Goal: Find contact information: Find contact information

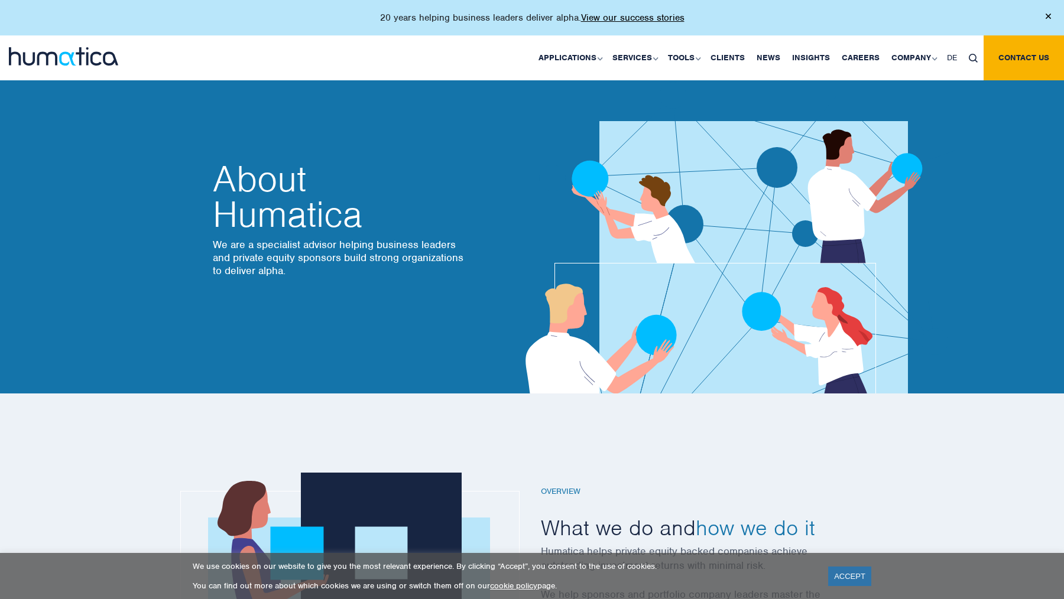
scroll to position [324, 0]
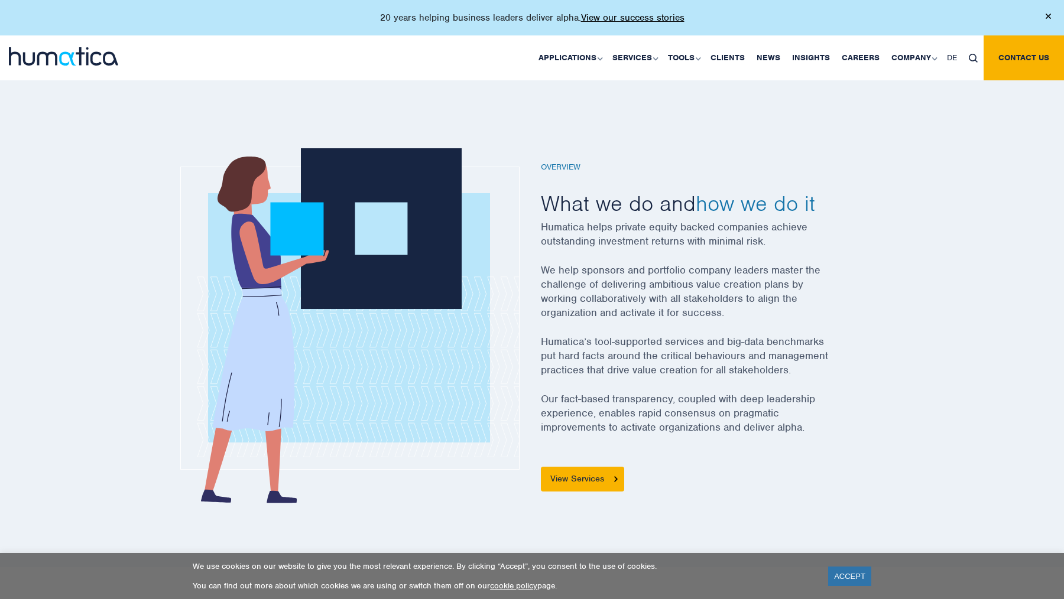
click at [102, 57] on img at bounding box center [63, 56] width 109 height 18
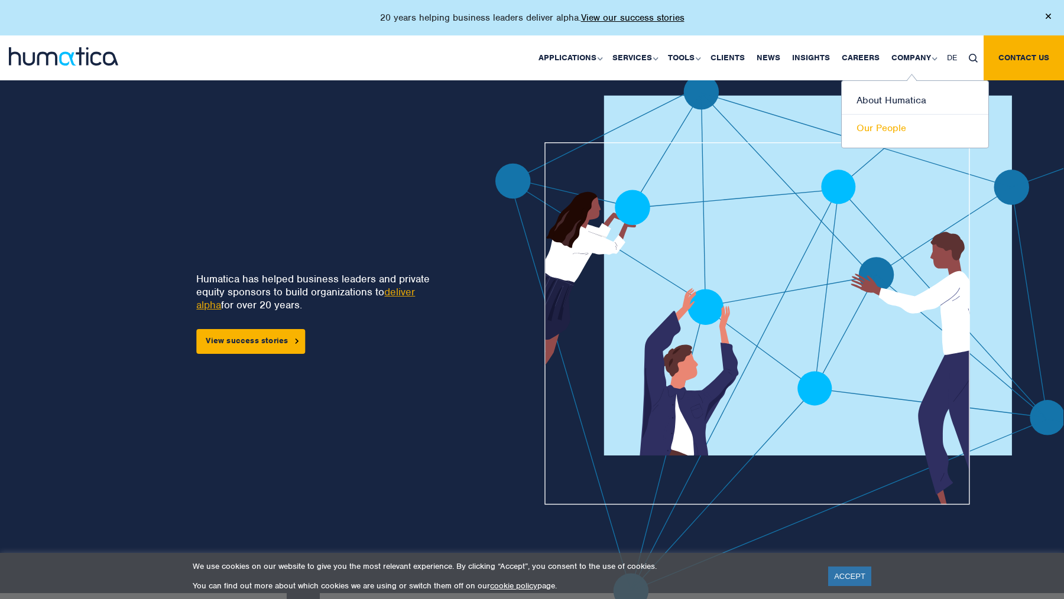
click at [882, 129] on link "Our People" at bounding box center [914, 128] width 147 height 27
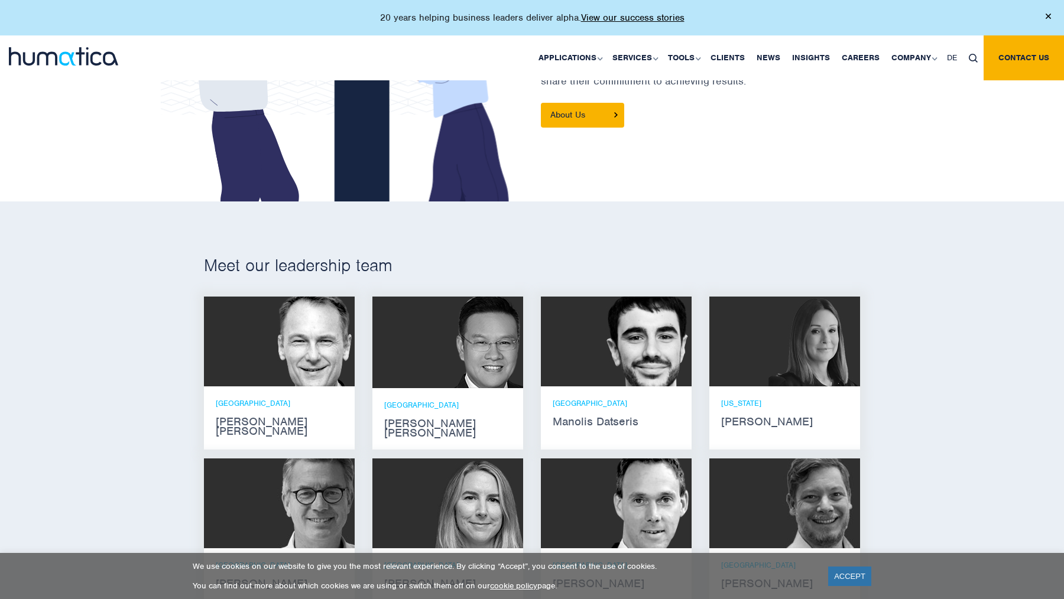
scroll to position [542, 0]
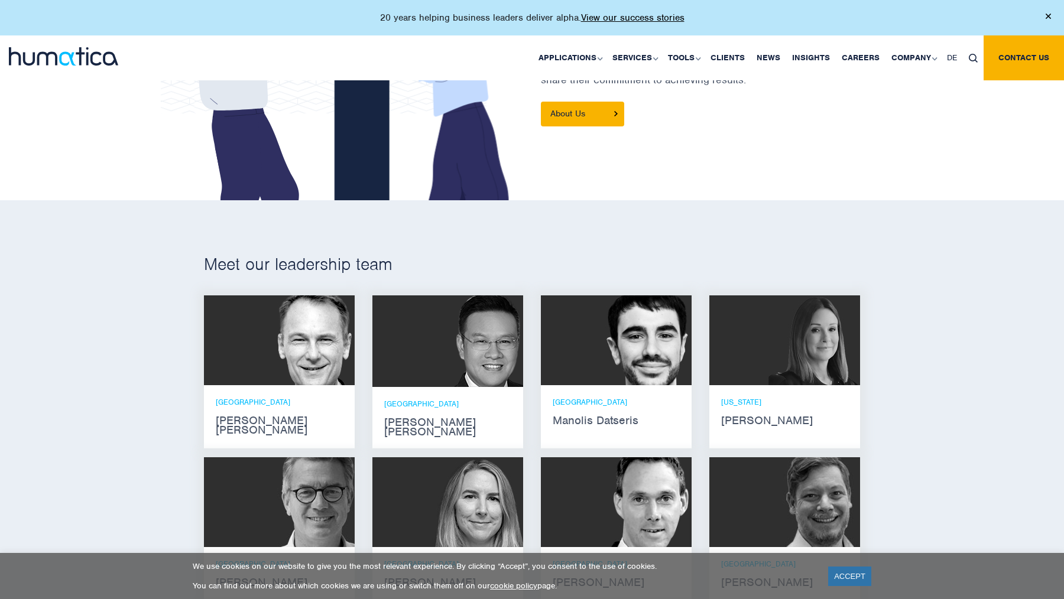
click at [253, 420] on strong "Andros Payne" at bounding box center [279, 425] width 127 height 19
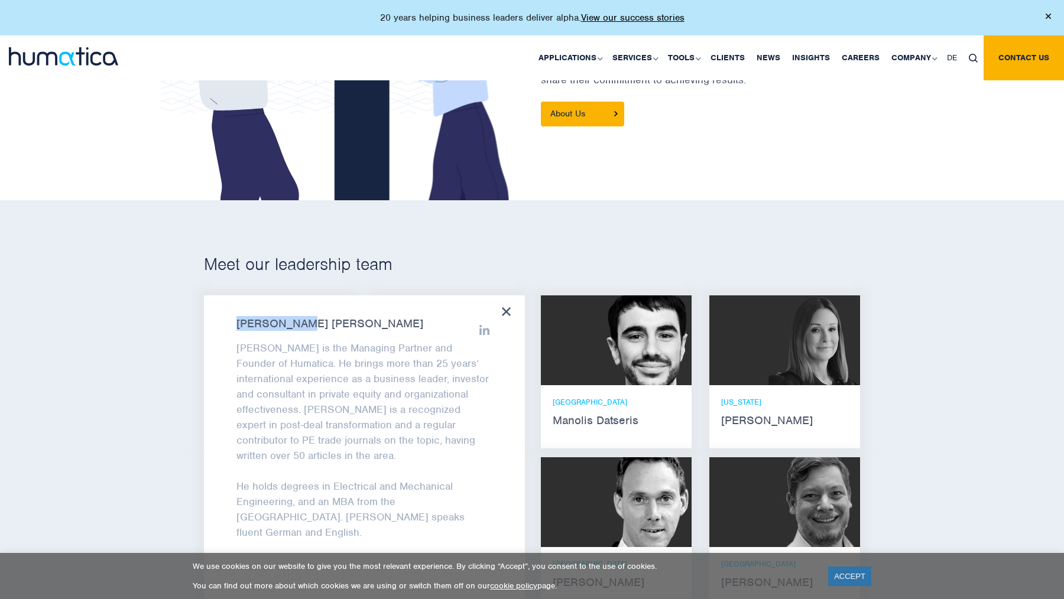
drag, startPoint x: 232, startPoint y: 320, endPoint x: 305, endPoint y: 323, distance: 72.8
click at [305, 323] on div "Andros Payne Andros is the Managing Partner and Founder of Humatica. He brings …" at bounding box center [364, 451] width 321 height 312
click at [482, 326] on icon at bounding box center [484, 330] width 11 height 11
